Goal: Task Accomplishment & Management: Use online tool/utility

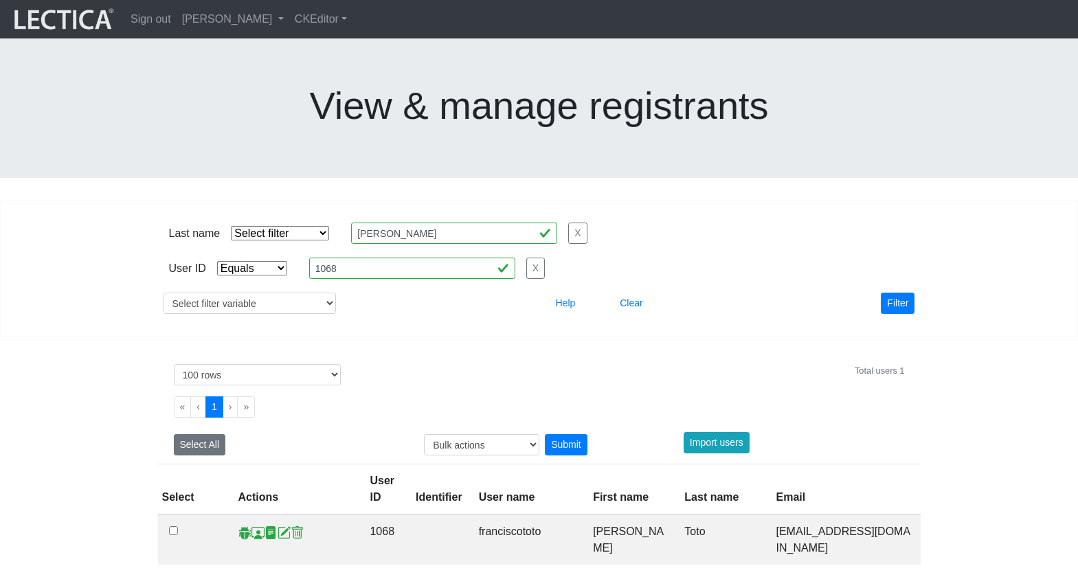
select select "equal"
select select "100"
click at [208, 21] on link "[PERSON_NAME]" at bounding box center [233, 18] width 113 height 27
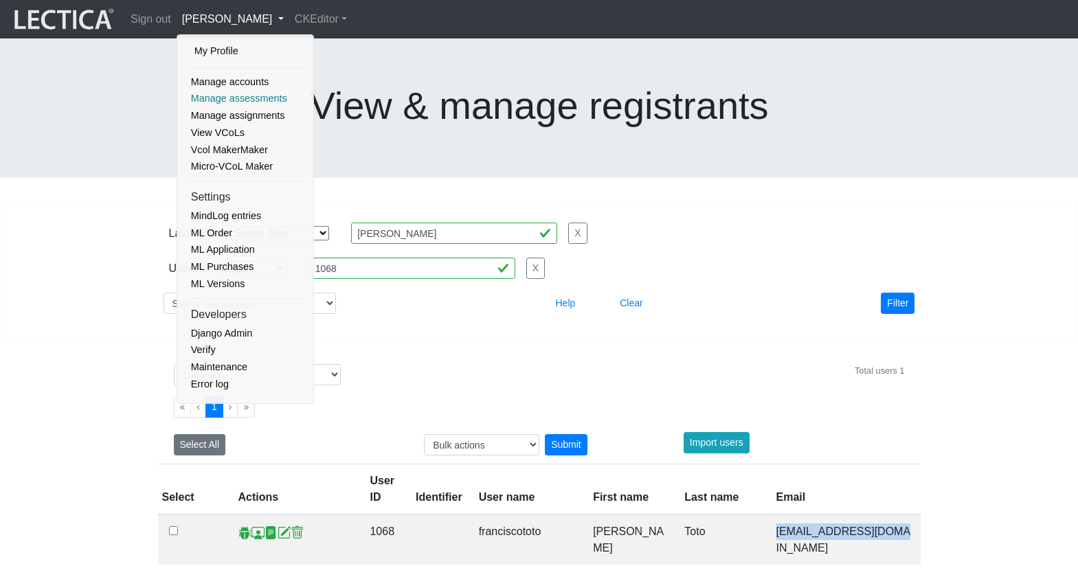
click at [236, 93] on link "Manage assessments" at bounding box center [246, 98] width 117 height 17
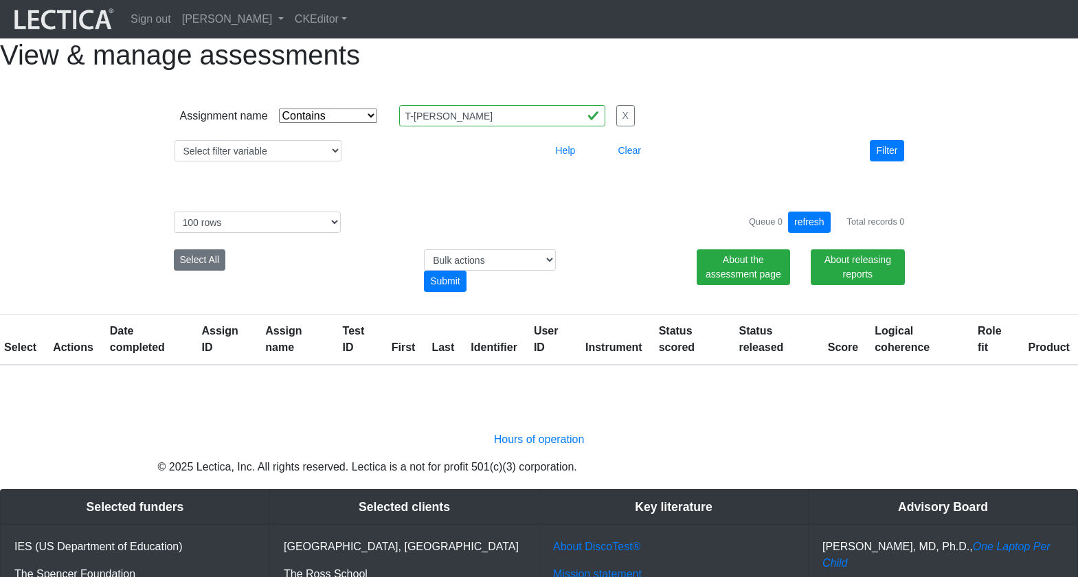
select select "icontains"
select select "100"
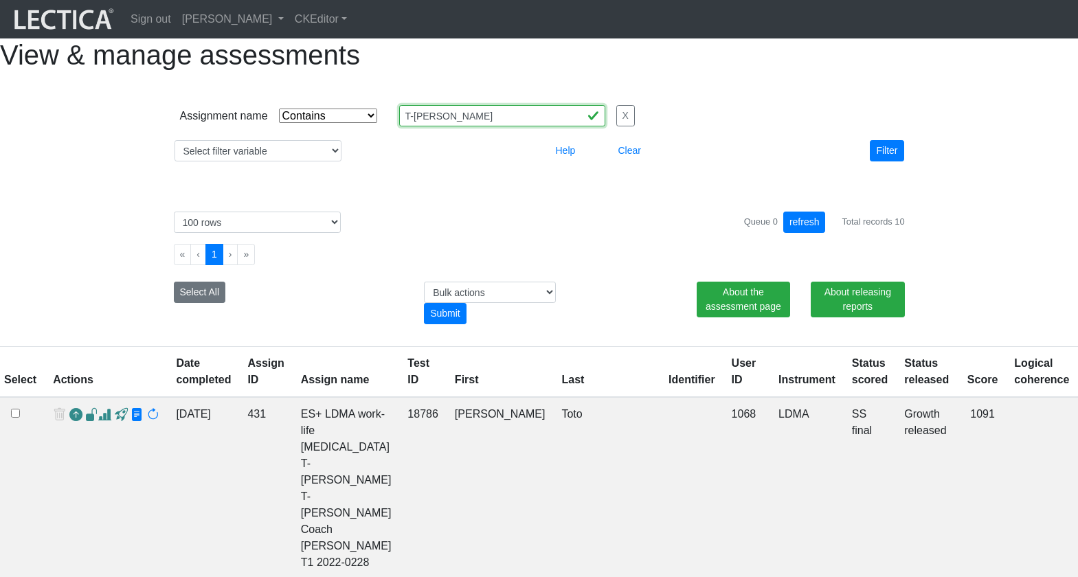
click at [403, 126] on input "T-[PERSON_NAME]" at bounding box center [502, 115] width 206 height 21
drag, startPoint x: 404, startPoint y: 143, endPoint x: 380, endPoint y: 144, distance: 24.1
click at [399, 126] on input "T-[PERSON_NAME]" at bounding box center [502, 115] width 206 height 21
click at [399, 126] on input "lodon" at bounding box center [502, 115] width 206 height 21
click at [886, 161] on button "Filter" at bounding box center [887, 150] width 34 height 21
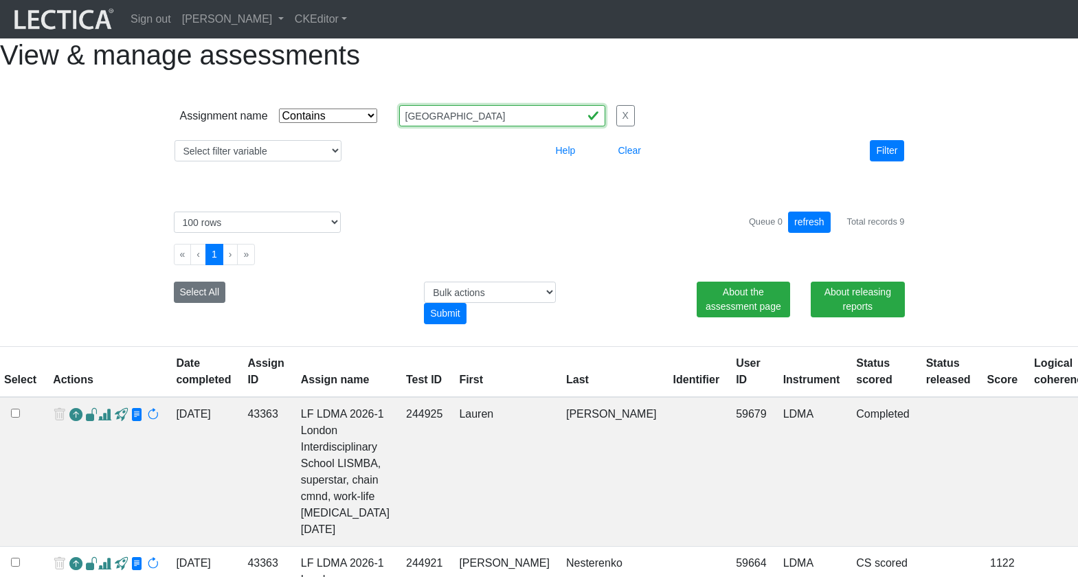
drag, startPoint x: 418, startPoint y: 142, endPoint x: 359, endPoint y: 139, distance: 59.2
click at [359, 126] on div "Assignment name Select filter Equals Does not equal Contains Does not contain S…" at bounding box center [407, 115] width 455 height 21
type input "lismba"
click at [882, 161] on button "Filter" at bounding box center [887, 150] width 34 height 21
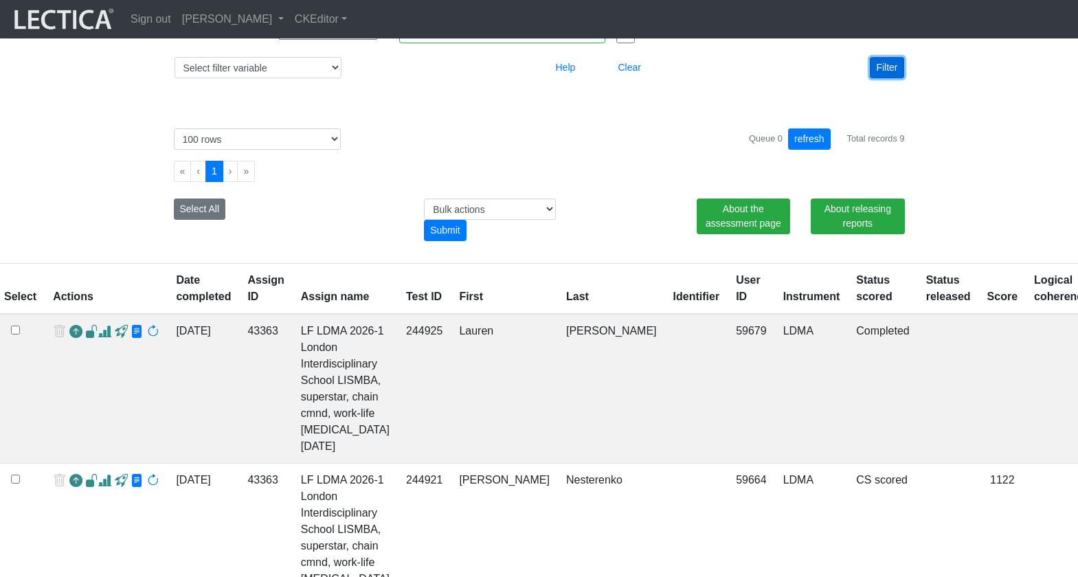
scroll to position [84, 0]
click at [176, 302] on link "Date completed" at bounding box center [203, 287] width 55 height 28
click at [239, 300] on th "Assign ID" at bounding box center [265, 288] width 53 height 51
click at [66, 308] on th "Actions" at bounding box center [106, 288] width 123 height 51
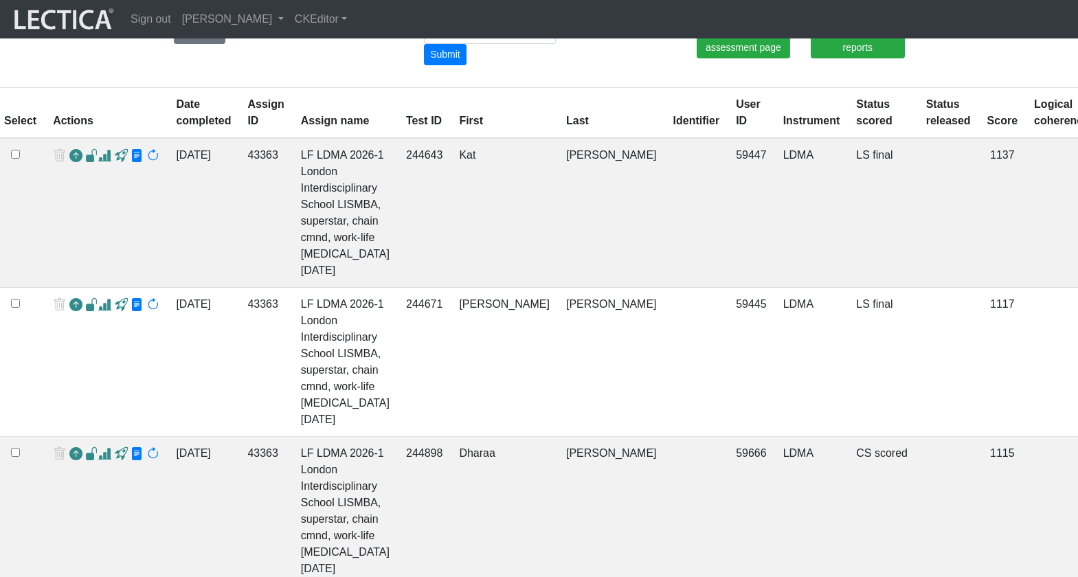
scroll to position [0, 0]
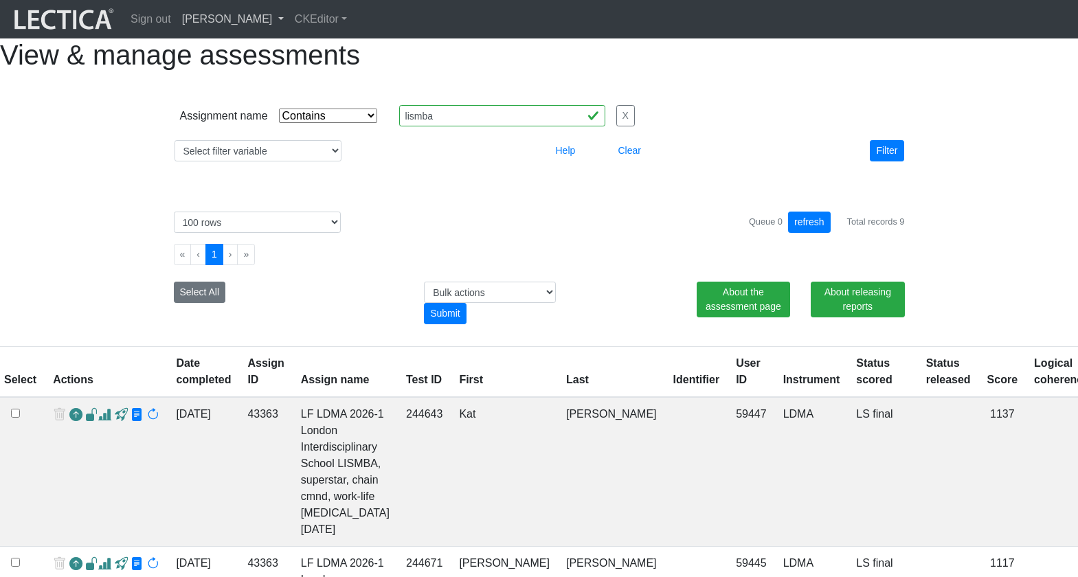
click at [237, 18] on link "[PERSON_NAME]" at bounding box center [233, 18] width 113 height 27
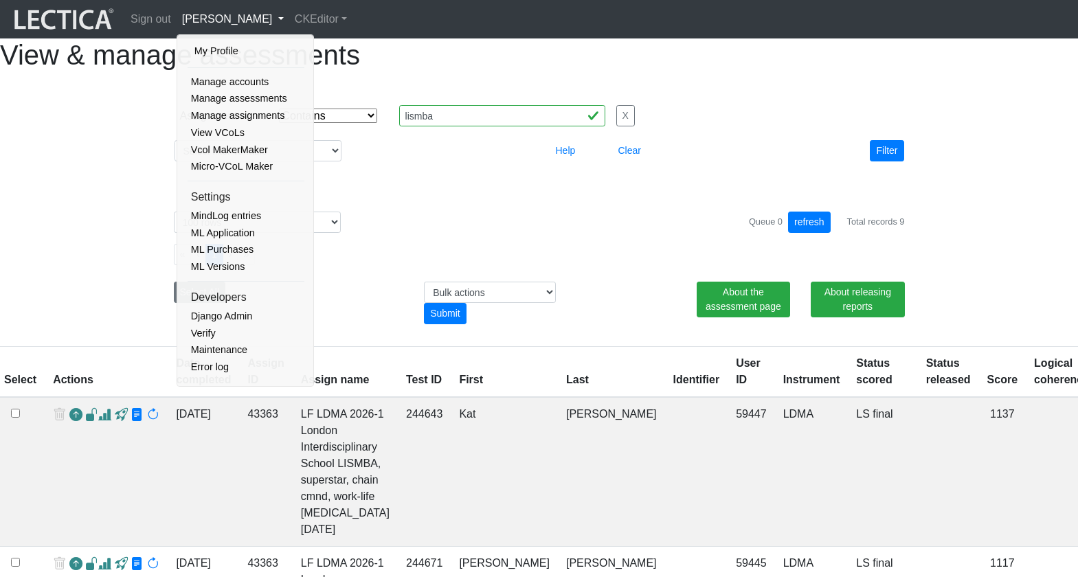
click at [423, 161] on div at bounding box center [446, 150] width 188 height 21
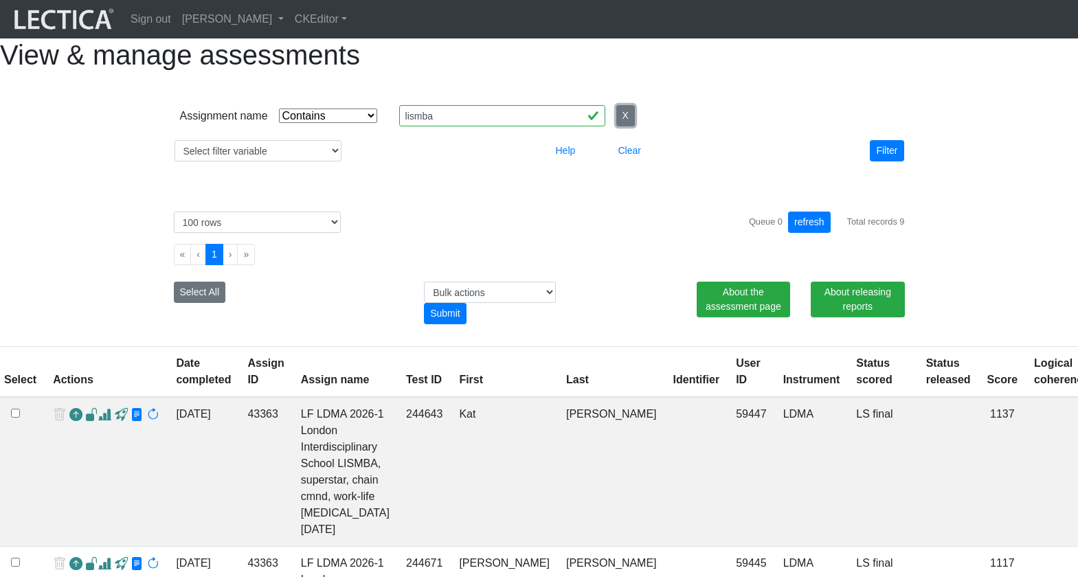
click at [616, 126] on button "X" at bounding box center [625, 115] width 19 height 21
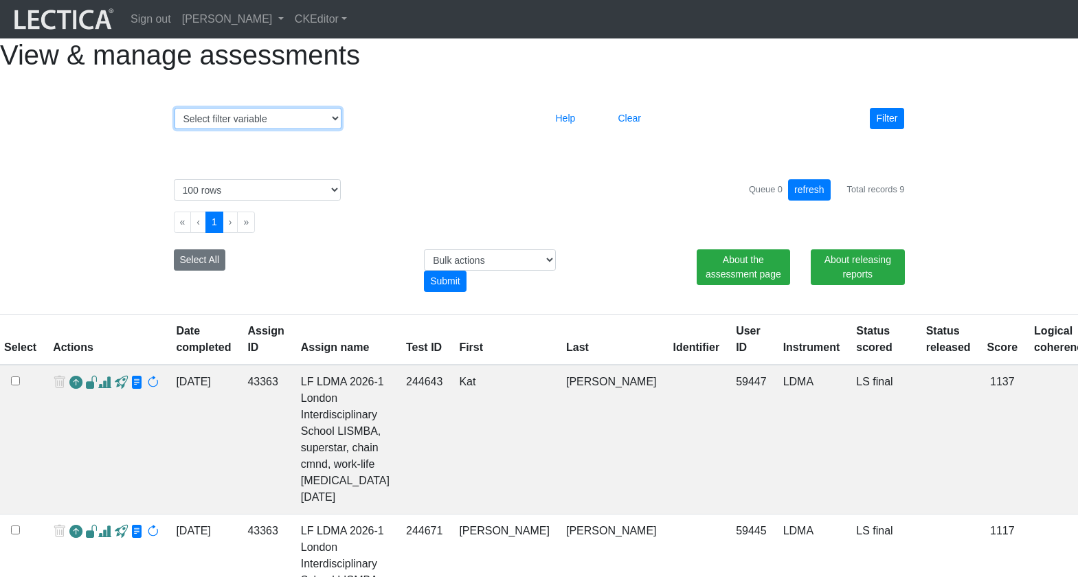
click at [240, 129] on select "Select filter variable Assignment name Assignment ID Clarity persuasive Clarity…" at bounding box center [258, 118] width 167 height 21
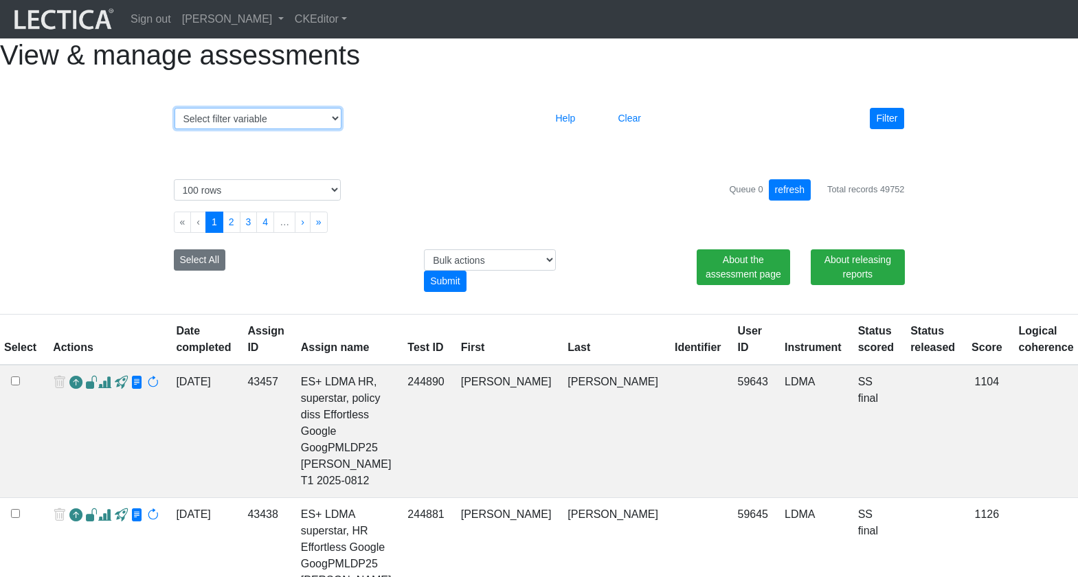
select select "status_score"
click at [175, 129] on select "Select filter variable Assignment name Assignment ID Clarity persuasive Clarity…" at bounding box center [258, 118] width 167 height 21
select select
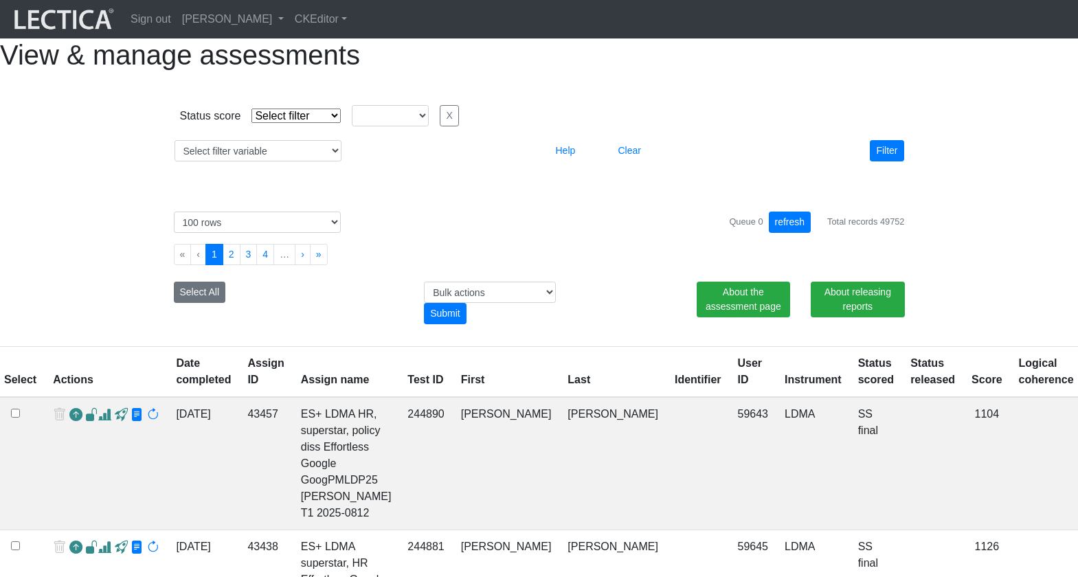
click at [284, 123] on select "Select filter Equals Does not equal" at bounding box center [295, 116] width 89 height 14
select select "iexact"
click at [251, 123] on select "Select filter Equals Does not equal" at bounding box center [295, 116] width 89 height 14
click at [366, 126] on select "completed created finalized_cs finalized_ls finalized_ss scored_cs started unsc…" at bounding box center [390, 115] width 77 height 21
select select "completed"
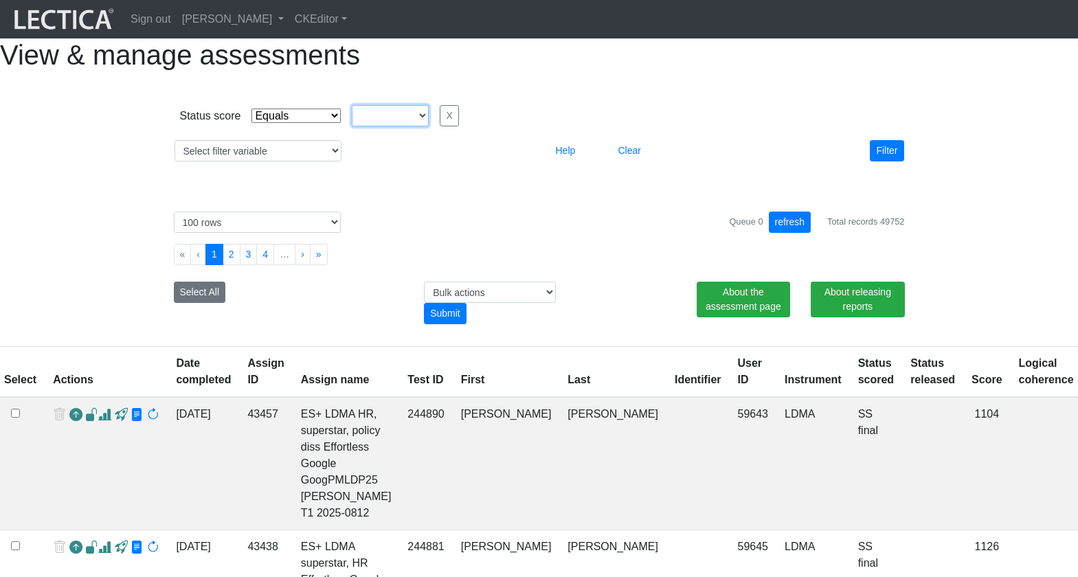
click at [352, 126] on select "completed created finalized_cs finalized_ls finalized_ss scored_cs started unsc…" at bounding box center [390, 115] width 77 height 21
click at [882, 161] on button "Filter" at bounding box center [887, 150] width 34 height 21
